Goal: Task Accomplishment & Management: Use online tool/utility

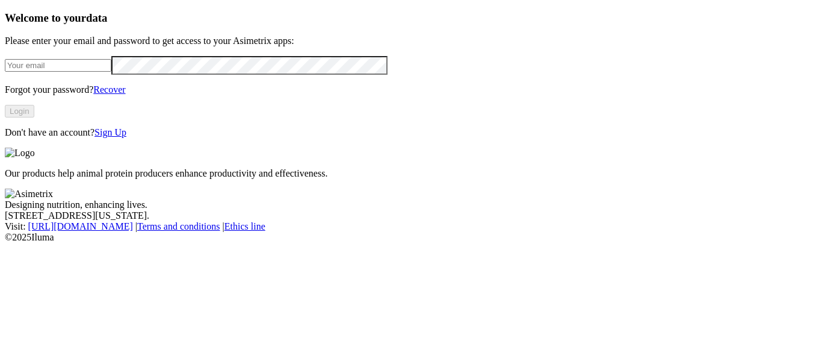
type input "[EMAIL_ADDRESS][DOMAIN_NAME]"
click at [53, 199] on img at bounding box center [29, 193] width 48 height 11
click at [35, 147] on img at bounding box center [20, 152] width 30 height 11
